Goal: Task Accomplishment & Management: Manage account settings

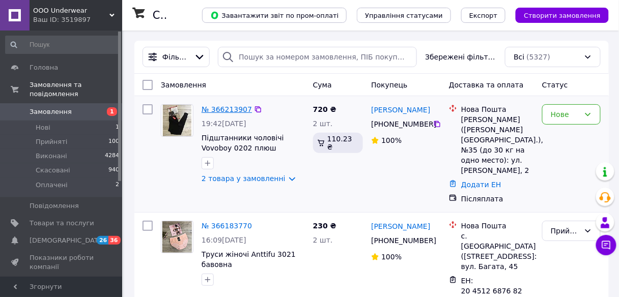
click at [229, 108] on link "№ 366213907" at bounding box center [226, 109] width 50 height 8
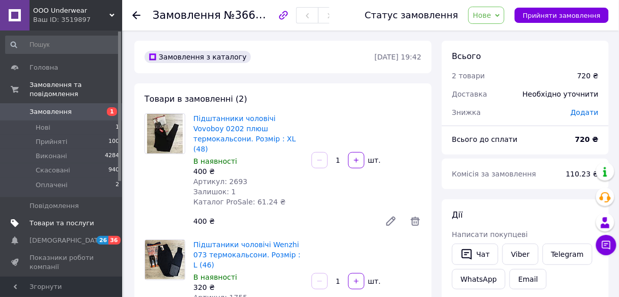
click at [76, 219] on span "Товари та послуги" at bounding box center [62, 223] width 65 height 9
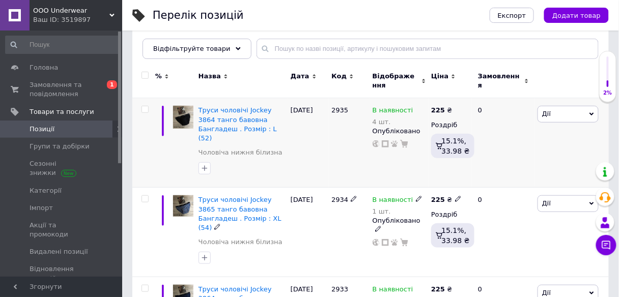
scroll to position [122, 0]
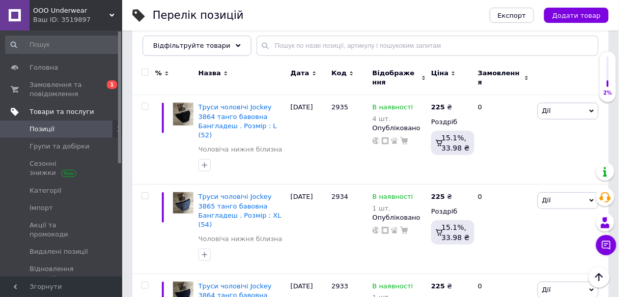
click at [61, 113] on span "Товари та послуги" at bounding box center [62, 111] width 65 height 9
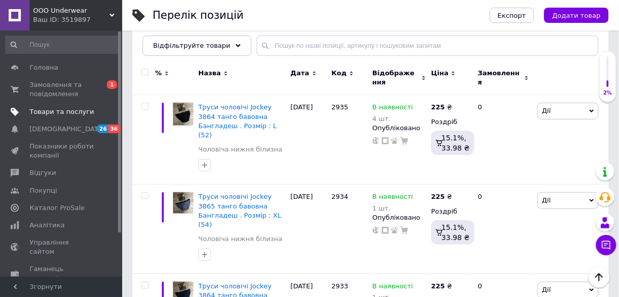
click at [61, 109] on span "Товари та послуги" at bounding box center [62, 111] width 65 height 9
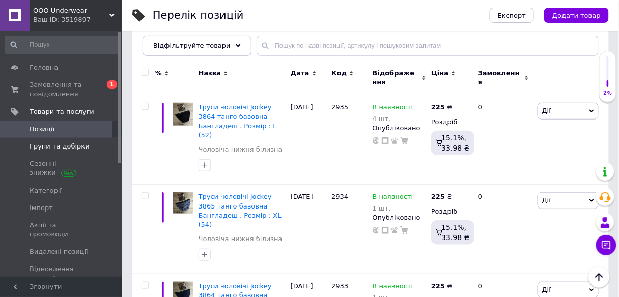
click at [72, 146] on span "Групи та добірки" at bounding box center [60, 146] width 60 height 9
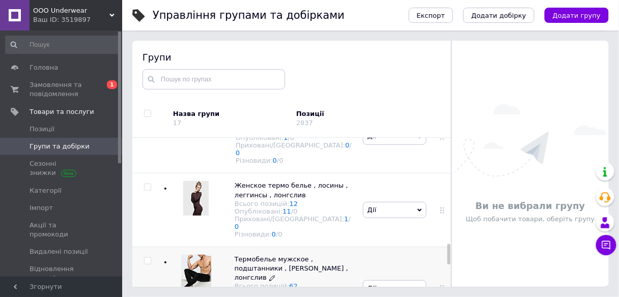
scroll to position [814, 0]
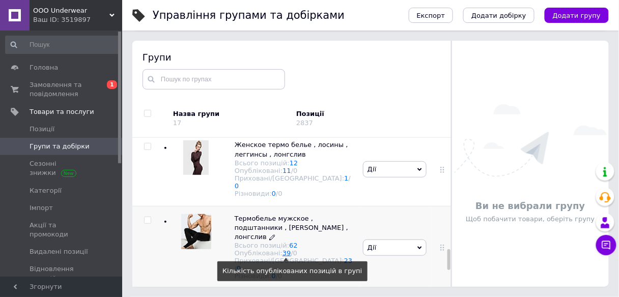
click at [282, 249] on link "39" at bounding box center [286, 253] width 9 height 8
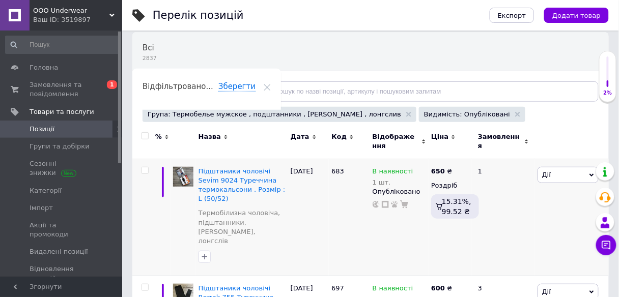
scroll to position [81, 0]
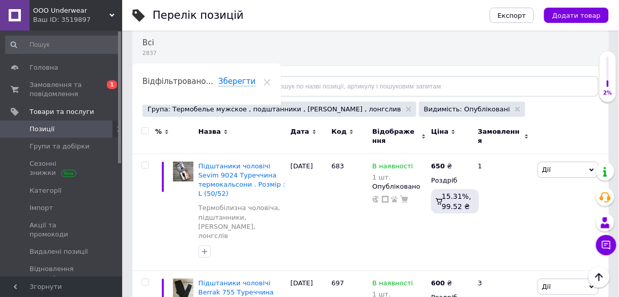
click at [451, 128] on div "Ціна" at bounding box center [450, 131] width 38 height 9
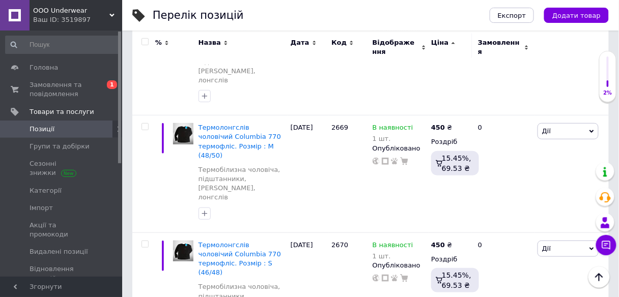
scroll to position [2062, 0]
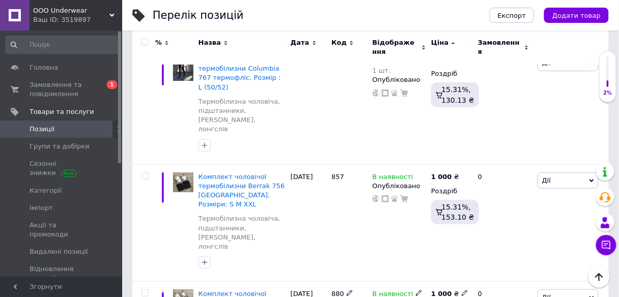
scroll to position [1973, 0]
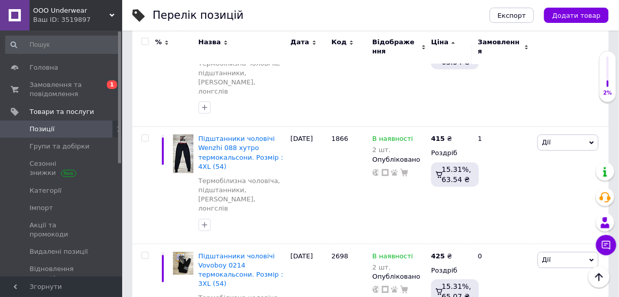
scroll to position [1411, 0]
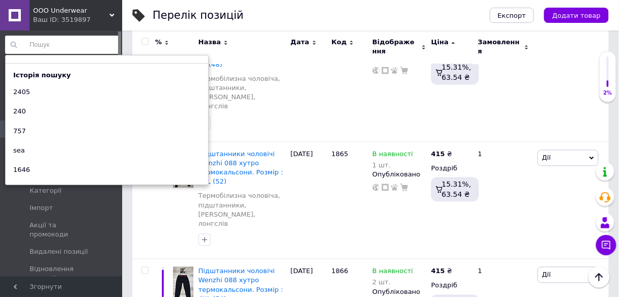
click at [31, 45] on input at bounding box center [62, 45] width 115 height 18
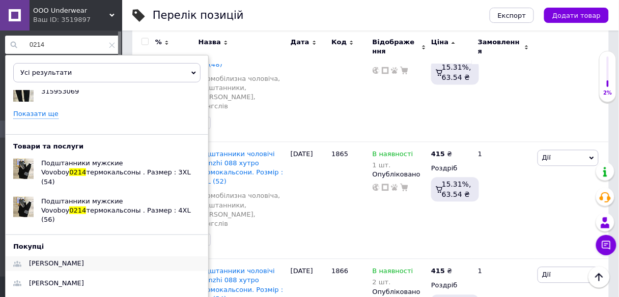
scroll to position [66, 0]
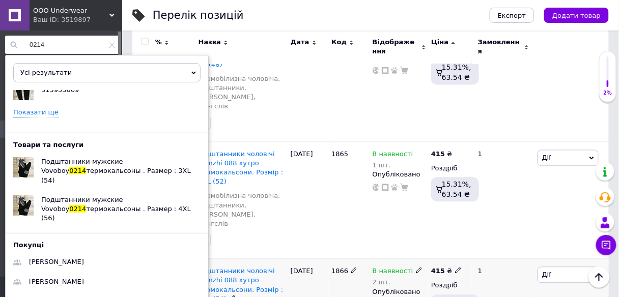
type input "0214"
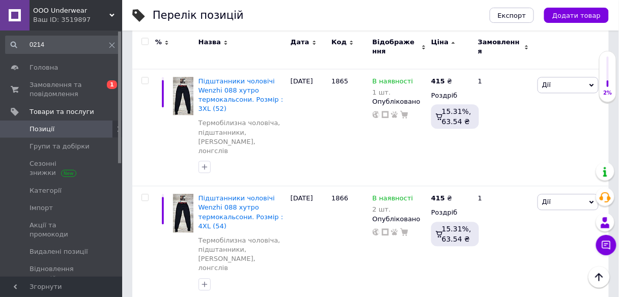
scroll to position [1533, 0]
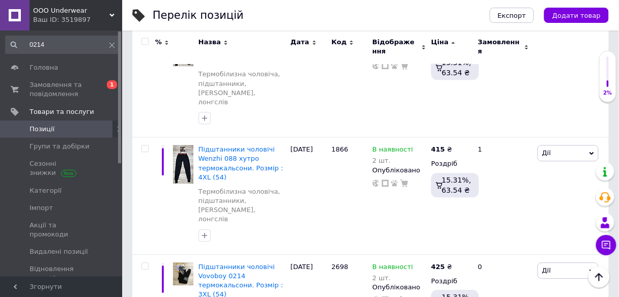
drag, startPoint x: 489, startPoint y: 295, endPoint x: 472, endPoint y: 281, distance: 22.1
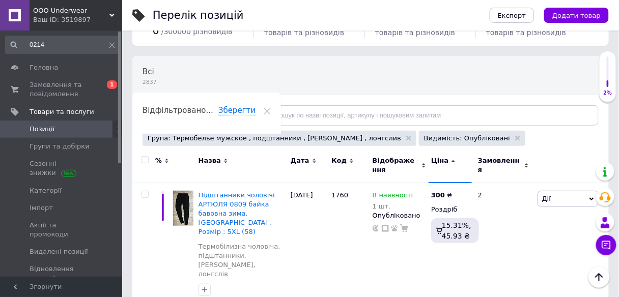
scroll to position [0, 0]
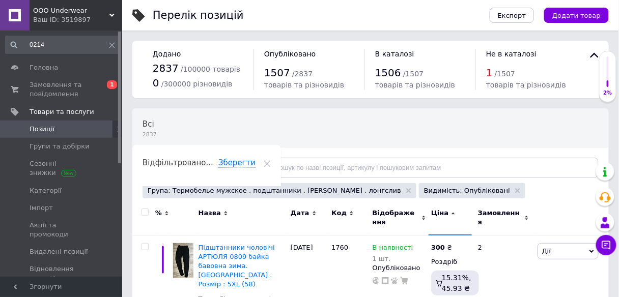
click at [63, 133] on span "Позиції" at bounding box center [62, 129] width 65 height 9
click at [75, 94] on span "Замовлення та повідомлення" at bounding box center [62, 89] width 65 height 18
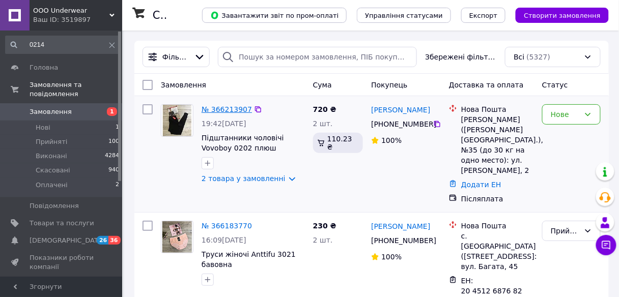
click at [220, 108] on link "№ 366213907" at bounding box center [226, 109] width 50 height 8
click at [565, 119] on div "Нове" at bounding box center [564, 114] width 29 height 11
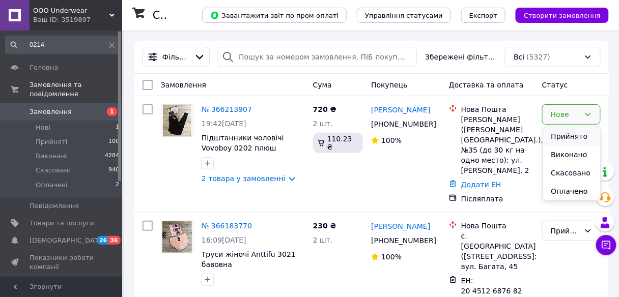
click at [564, 131] on li "Прийнято" at bounding box center [571, 136] width 57 height 18
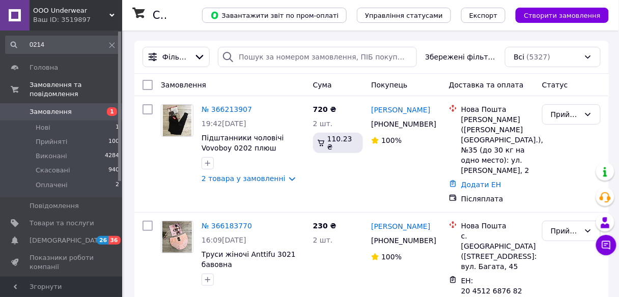
click at [66, 253] on span "Показники роботи компанії" at bounding box center [62, 262] width 65 height 18
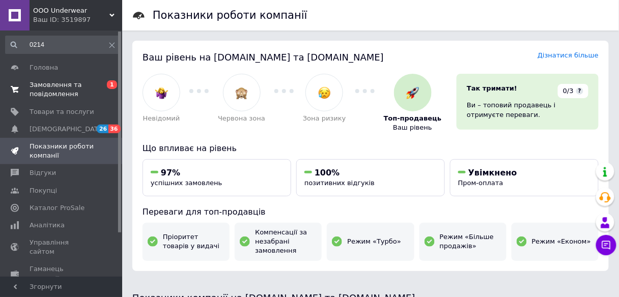
click at [58, 89] on span "Замовлення та повідомлення" at bounding box center [62, 89] width 65 height 18
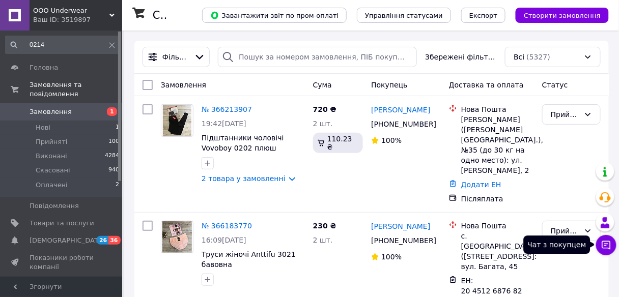
click at [608, 247] on icon at bounding box center [606, 245] width 10 height 10
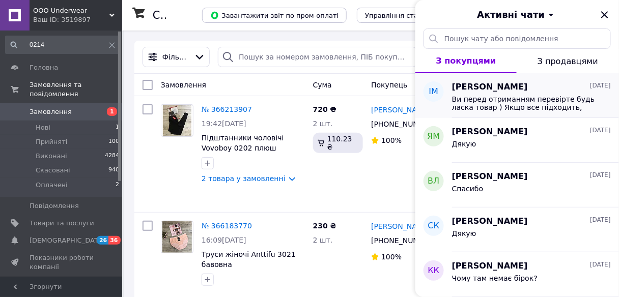
click at [493, 110] on span "Ви перед отриманням перевірте будь ласка товар ) Якщо все підходить, гаразд Якщ…" at bounding box center [524, 103] width 144 height 16
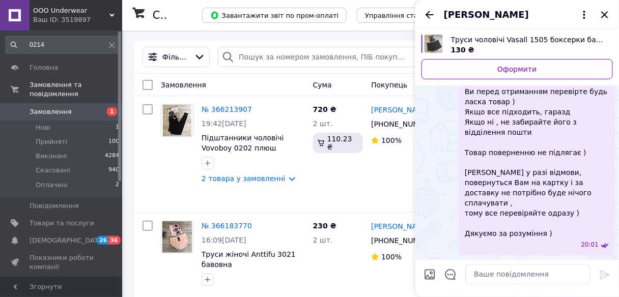
scroll to position [521, 0]
click at [604, 17] on icon "Закрити" at bounding box center [604, 15] width 12 height 12
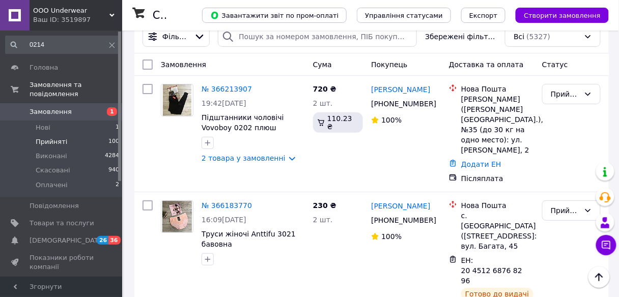
scroll to position [0, 0]
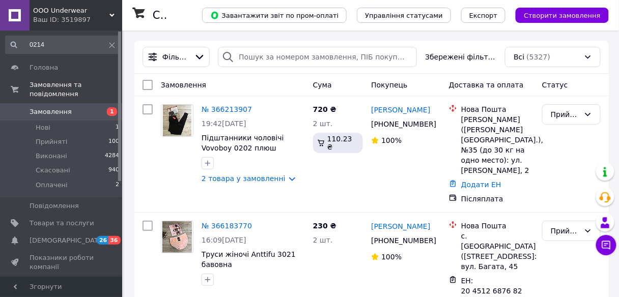
click at [64, 253] on span "Показники роботи компанії" at bounding box center [62, 262] width 65 height 18
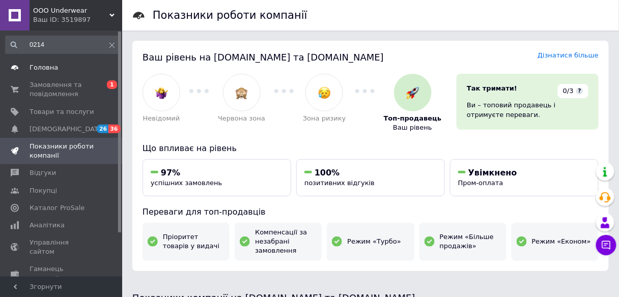
click at [58, 66] on span "Головна" at bounding box center [62, 67] width 65 height 9
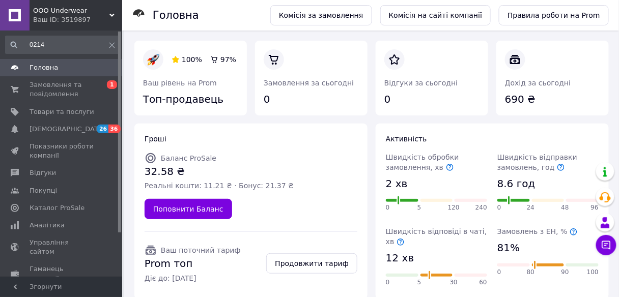
click at [146, 130] on div "Гроші Баланс ProSale 32.58 ₴ Реальні кошти: 11.21 ₴ · Бонус: 21.37 ₴ Поповнити …" at bounding box center [250, 211] width 233 height 175
click at [70, 83] on span "Замовлення та повідомлення" at bounding box center [62, 89] width 65 height 18
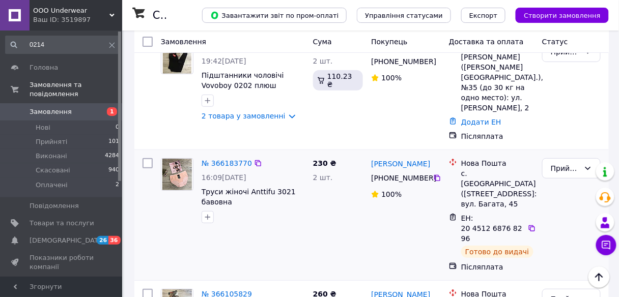
scroll to position [41, 0]
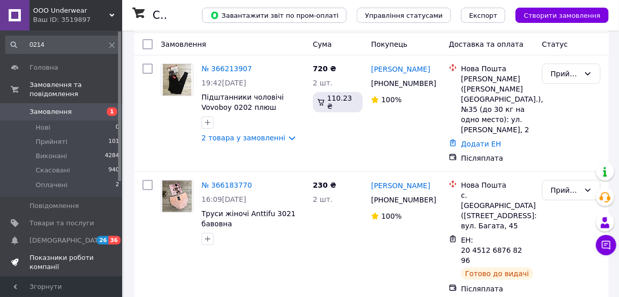
click at [65, 254] on span "Показники роботи компанії" at bounding box center [62, 262] width 65 height 18
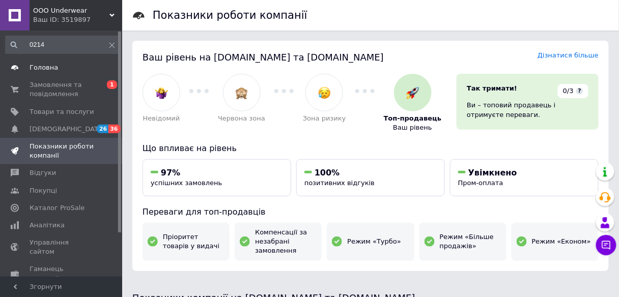
click at [50, 69] on span "Головна" at bounding box center [44, 67] width 28 height 9
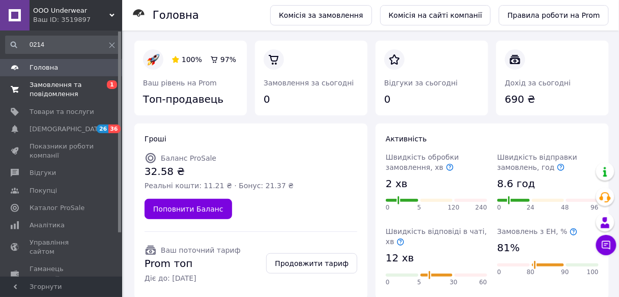
click at [86, 92] on span "Замовлення та повідомлення" at bounding box center [62, 89] width 65 height 18
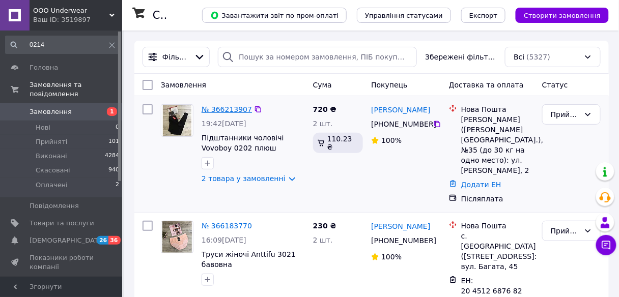
click at [234, 108] on link "№ 366213907" at bounding box center [226, 109] width 50 height 8
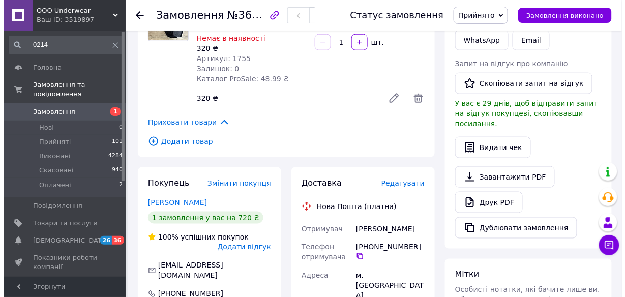
scroll to position [244, 0]
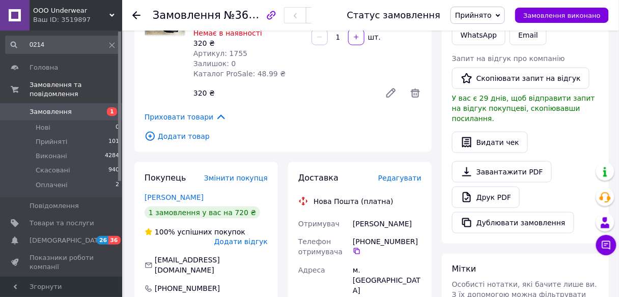
click at [401, 174] on span "Редагувати" at bounding box center [399, 178] width 43 height 8
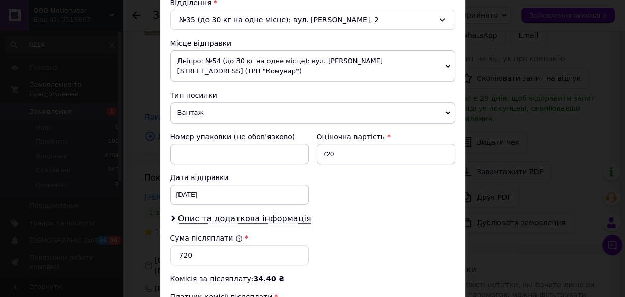
scroll to position [407, 0]
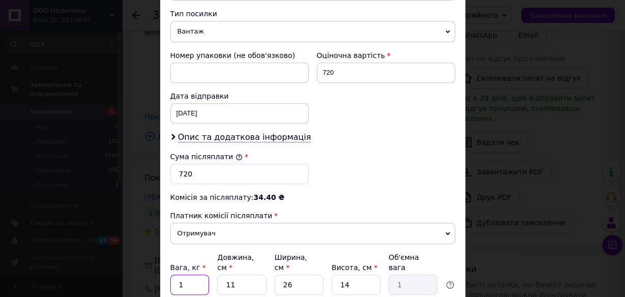
click at [198, 275] on input "1" at bounding box center [189, 285] width 39 height 20
click at [255, 275] on input "11" at bounding box center [241, 285] width 49 height 20
type input "1"
type input "0.1"
type input "3"
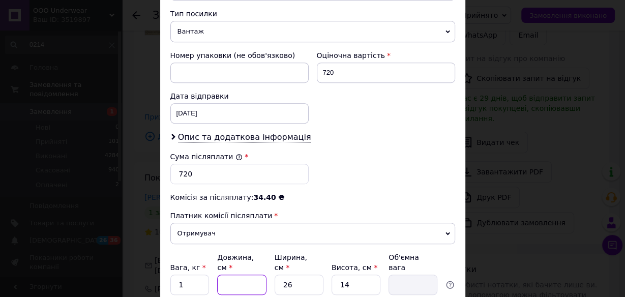
type input "0.27"
type input "30"
type input "2.73"
type input "30"
click at [314, 275] on input "26" at bounding box center [299, 285] width 49 height 20
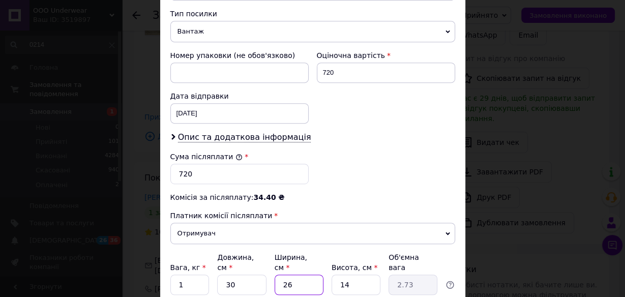
type input "2"
type input "0.21"
type input "24"
type input "2.52"
type input "24"
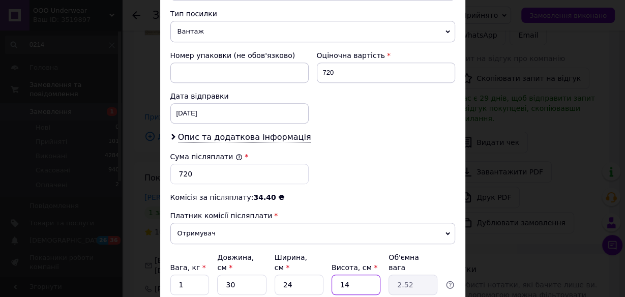
click at [350, 275] on input "14" at bounding box center [356, 285] width 49 height 20
type input "1"
type input "0.18"
type input "7"
type input "1.26"
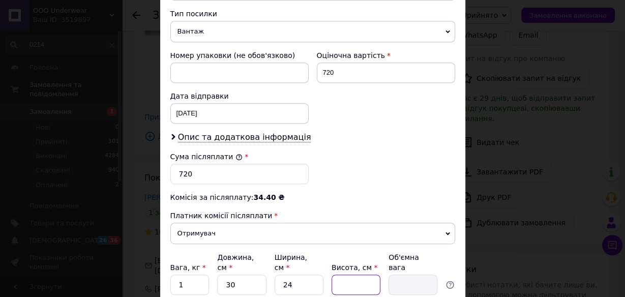
type input "5"
type input "0.9"
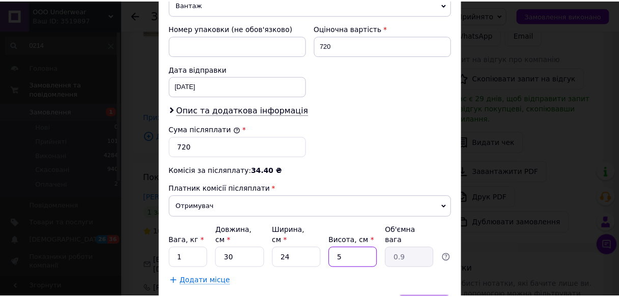
scroll to position [474, 0]
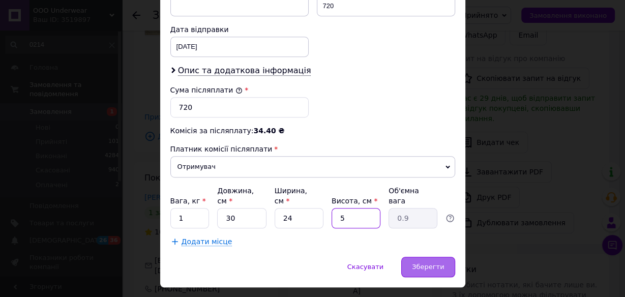
type input "5"
click at [433, 263] on span "Зберегти" at bounding box center [428, 267] width 32 height 8
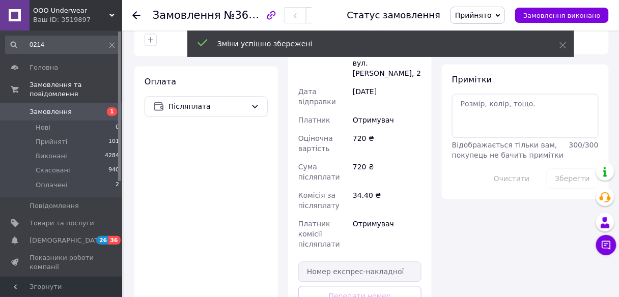
scroll to position [610, 0]
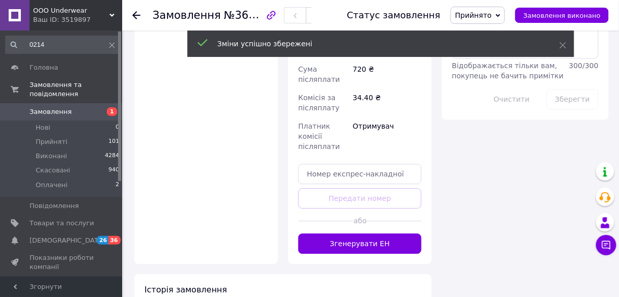
click at [411, 182] on div "Доставка Редагувати Нова Пошта (платна) Отримувач [PERSON_NAME] Телефон отримув…" at bounding box center [359, 30] width 143 height 468
click at [414, 233] on button "Згенерувати ЕН" at bounding box center [359, 243] width 123 height 20
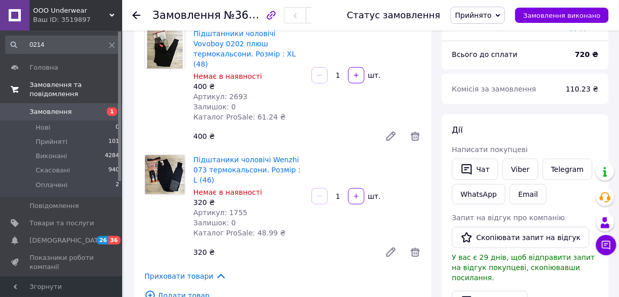
scroll to position [0, 0]
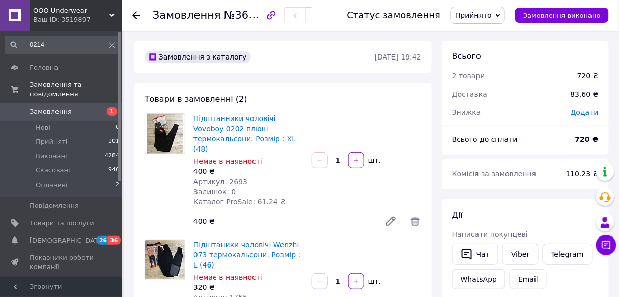
click at [74, 107] on span "Замовлення" at bounding box center [62, 111] width 65 height 9
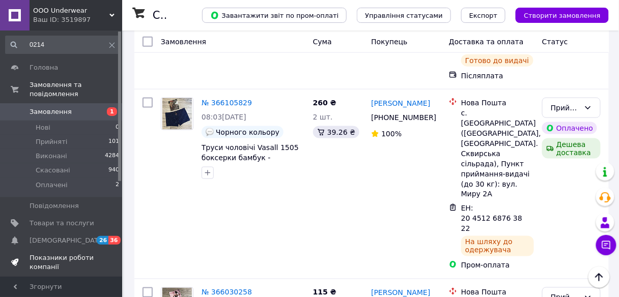
scroll to position [203, 0]
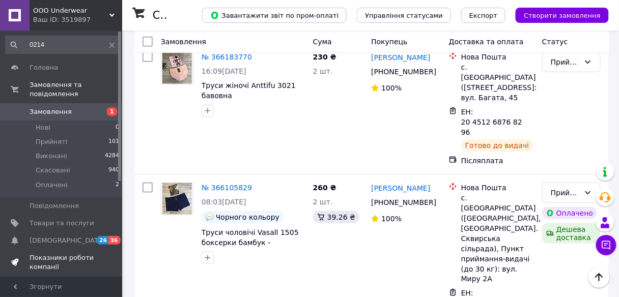
click at [70, 253] on span "Показники роботи компанії" at bounding box center [62, 262] width 65 height 18
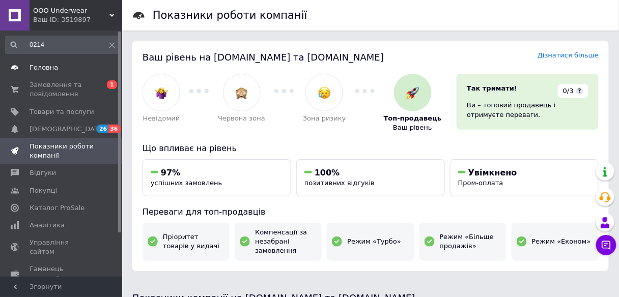
click at [44, 72] on link "Головна" at bounding box center [62, 67] width 125 height 17
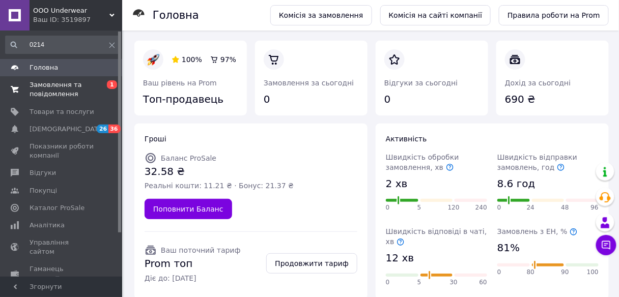
click at [39, 86] on span "Замовлення та повідомлення" at bounding box center [62, 89] width 65 height 18
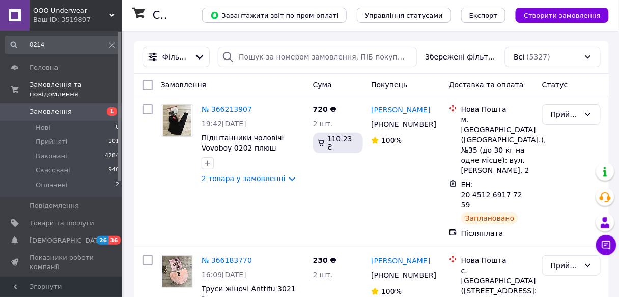
click at [103, 107] on span "1" at bounding box center [108, 111] width 28 height 9
click at [70, 107] on span "Замовлення" at bounding box center [62, 111] width 65 height 9
